Goal: Ask a question

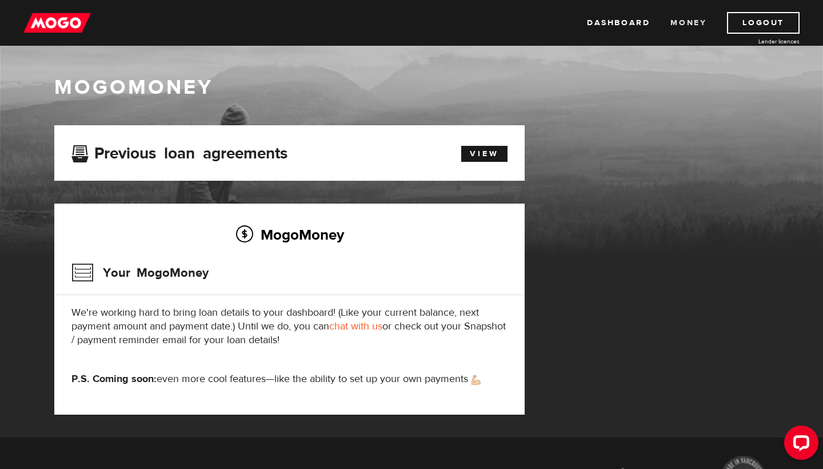
click at [412, 22] on link "Money" at bounding box center [689, 23] width 36 height 22
click at [622, 22] on link "Dashboard" at bounding box center [618, 23] width 63 height 22
click at [491, 152] on link "View" at bounding box center [484, 154] width 46 height 16
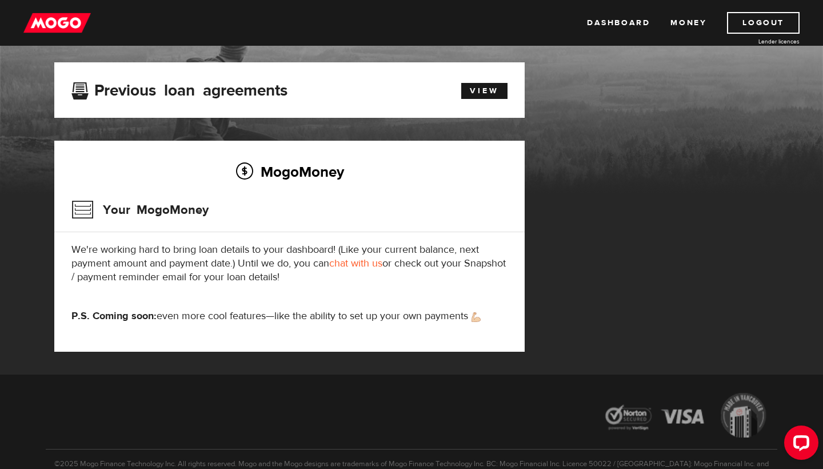
scroll to position [66, 0]
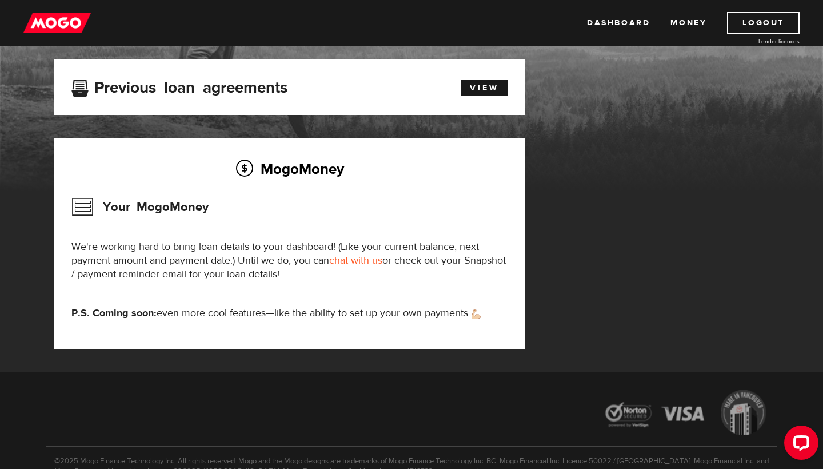
click at [364, 259] on link "chat with us" at bounding box center [355, 260] width 53 height 13
click at [759, 25] on link "Logout" at bounding box center [763, 23] width 73 height 22
